Goal: Task Accomplishment & Management: Manage account settings

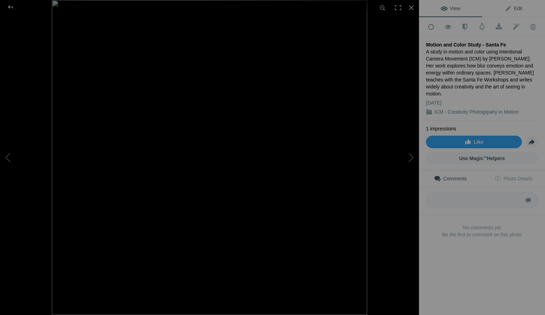
click at [512, 5] on link "Edit" at bounding box center [513, 8] width 63 height 17
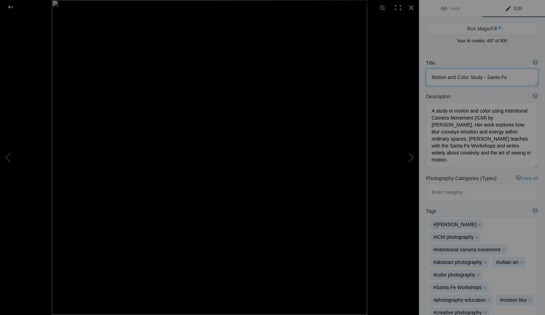
drag, startPoint x: 511, startPoint y: 77, endPoint x: 429, endPoint y: 78, distance: 82.2
click at [429, 78] on textarea at bounding box center [482, 77] width 112 height 17
click at [457, 8] on span "View" at bounding box center [450, 9] width 20 height 6
